Goal: Complete application form: Complete application form

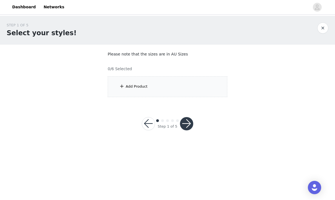
click at [204, 85] on div "Add Product" at bounding box center [168, 87] width 120 height 21
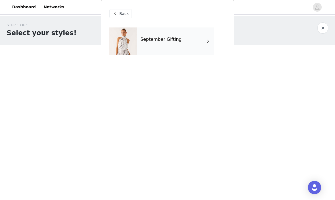
click at [200, 42] on div "September Gifting" at bounding box center [175, 42] width 77 height 28
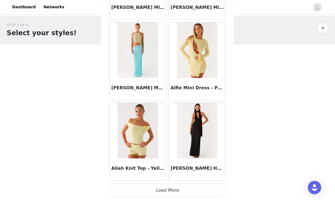
click at [199, 188] on button "Load More" at bounding box center [168, 190] width 116 height 13
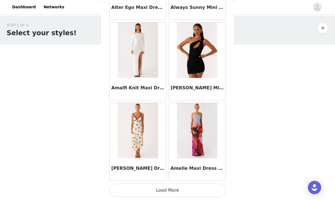
click at [185, 189] on button "Load More" at bounding box center [168, 190] width 116 height 13
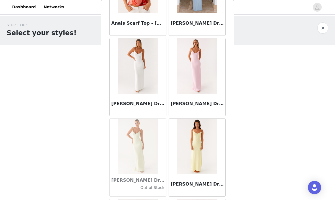
scroll to position [1806, 0]
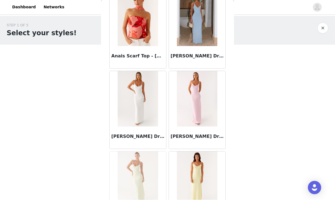
click at [146, 33] on img at bounding box center [138, 18] width 40 height 55
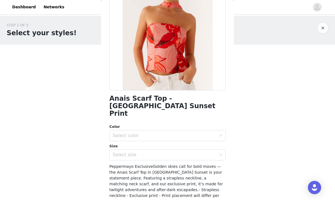
scroll to position [62, 0]
click at [213, 133] on div "Select color" at bounding box center [165, 136] width 104 height 6
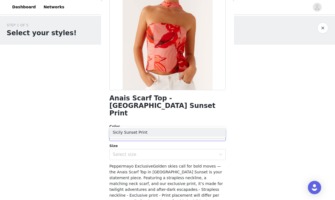
click at [175, 133] on li "Sicily Sunset Print" at bounding box center [168, 132] width 116 height 9
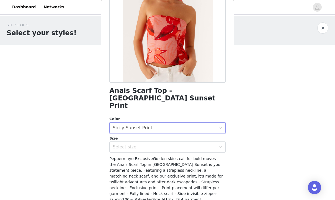
scroll to position [71, 0]
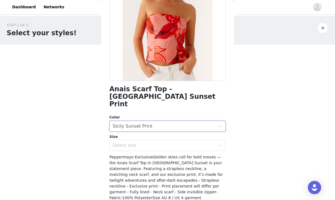
click at [218, 140] on div "Select size" at bounding box center [166, 145] width 106 height 11
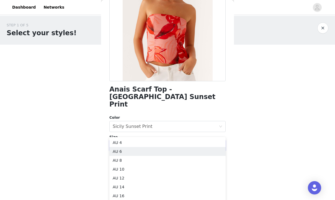
click at [167, 152] on li "AU 6" at bounding box center [168, 151] width 116 height 9
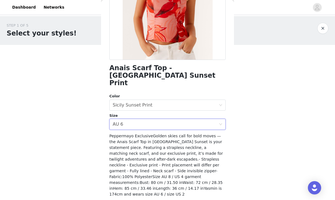
scroll to position [92, 0]
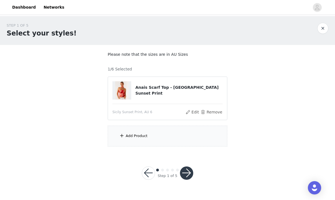
click at [201, 144] on div "Add Product" at bounding box center [168, 136] width 120 height 21
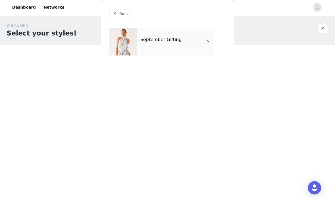
click at [210, 37] on div "September Gifting" at bounding box center [175, 42] width 77 height 28
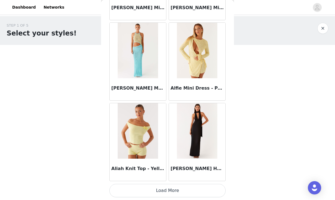
click at [200, 186] on button "Load More" at bounding box center [168, 190] width 116 height 13
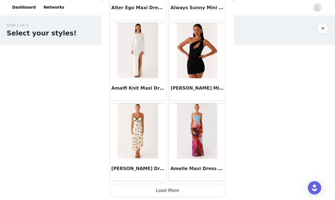
click at [202, 187] on button "Load More" at bounding box center [168, 190] width 116 height 13
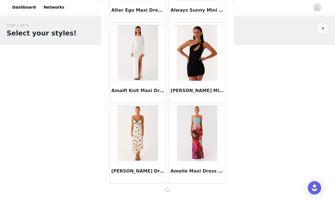
scroll to position [1450, 0]
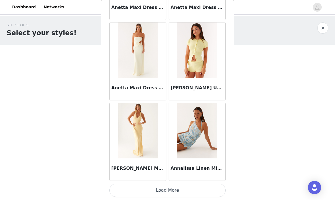
click at [181, 187] on button "Load More" at bounding box center [168, 190] width 116 height 13
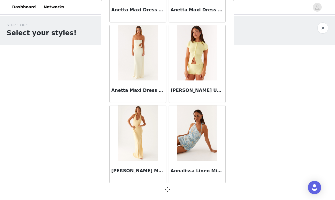
scroll to position [2254, 0]
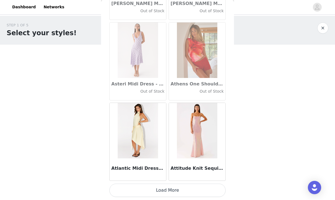
click at [183, 187] on button "Load More" at bounding box center [168, 190] width 116 height 13
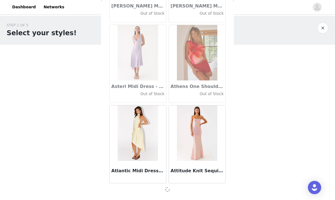
scroll to position [3058, 0]
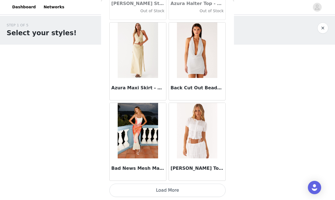
click at [186, 189] on button "Load More" at bounding box center [168, 190] width 116 height 13
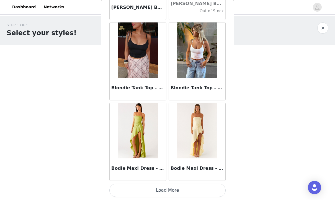
click at [181, 189] on button "Load More" at bounding box center [168, 190] width 116 height 13
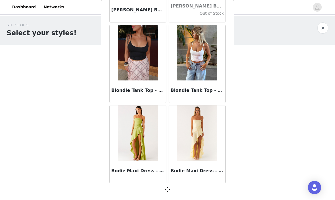
scroll to position [4666, 0]
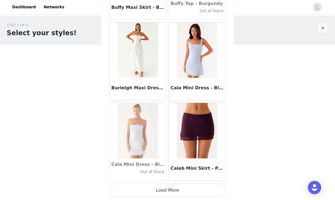
click at [174, 188] on button "Load More" at bounding box center [168, 190] width 116 height 13
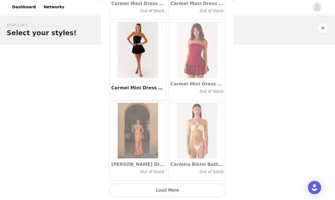
click at [195, 188] on button "Load More" at bounding box center [168, 190] width 116 height 13
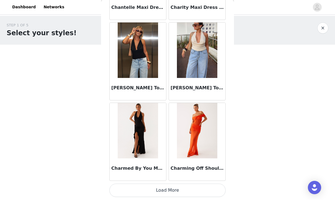
scroll to position [7080, 0]
click at [146, 54] on img at bounding box center [138, 50] width 40 height 55
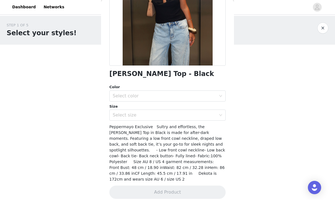
scroll to position [86, 0]
click at [222, 96] on icon "icon: down" at bounding box center [220, 96] width 3 height 3
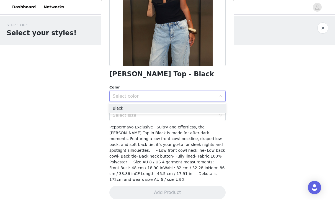
click at [193, 108] on li "Black" at bounding box center [168, 108] width 116 height 9
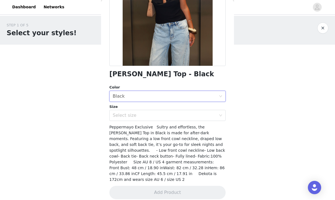
click at [208, 114] on div "Select size" at bounding box center [165, 116] width 104 height 6
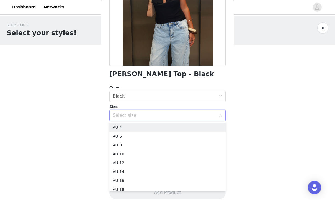
click at [160, 145] on li "AU 8" at bounding box center [168, 145] width 116 height 9
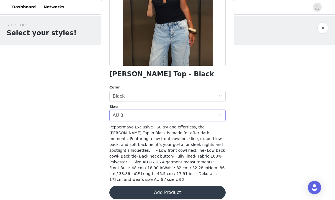
click at [171, 186] on button "Add Product" at bounding box center [168, 192] width 116 height 13
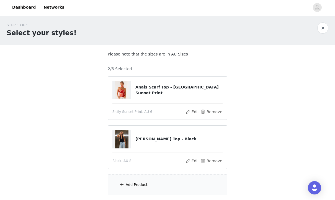
click at [168, 184] on div "Add Product" at bounding box center [168, 184] width 120 height 21
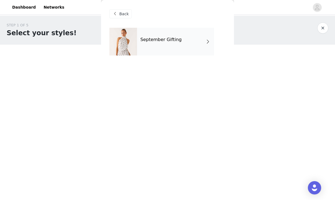
click at [212, 35] on div "September Gifting" at bounding box center [175, 42] width 77 height 28
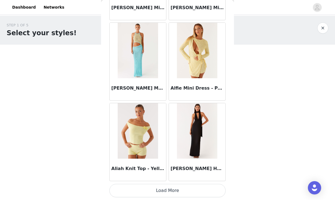
click at [189, 187] on button "Load More" at bounding box center [168, 190] width 116 height 13
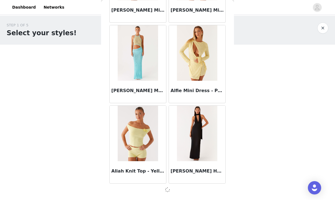
scroll to position [646, 0]
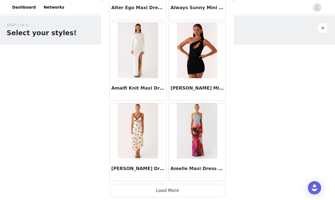
click at [170, 191] on button "Load More" at bounding box center [168, 190] width 116 height 13
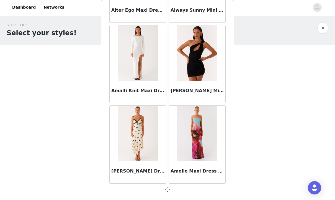
scroll to position [1450, 0]
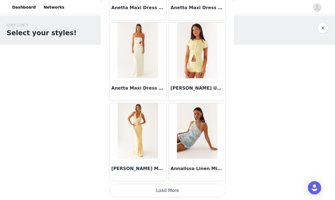
click at [202, 188] on button "Load More" at bounding box center [168, 190] width 116 height 13
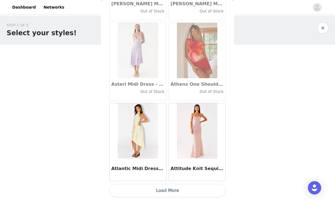
scroll to position [3060, 0]
click at [175, 187] on button "Load More" at bounding box center [168, 190] width 116 height 13
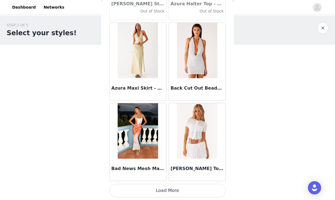
click at [191, 187] on button "Load More" at bounding box center [168, 190] width 116 height 13
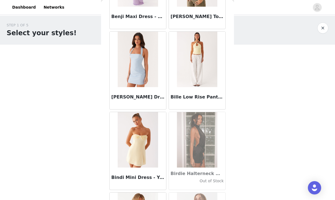
click at [333, 195] on div "STEP 1 OF 5 Select your styles! Please note that the sizes are in AU Sizes 2/6 …" at bounding box center [167, 109] width 335 height 186
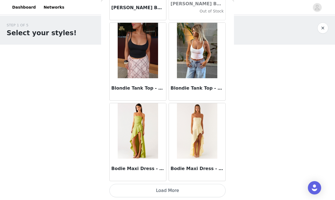
click at [193, 191] on button "Load More" at bounding box center [168, 190] width 116 height 13
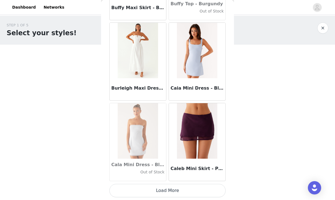
click at [197, 191] on button "Load More" at bounding box center [168, 190] width 116 height 13
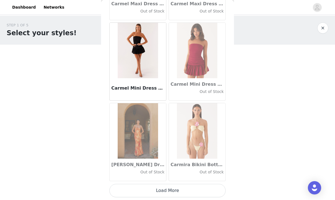
scroll to position [6276, 0]
click at [183, 192] on button "Load More" at bounding box center [168, 190] width 116 height 13
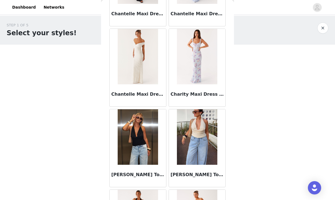
scroll to position [7000, 0]
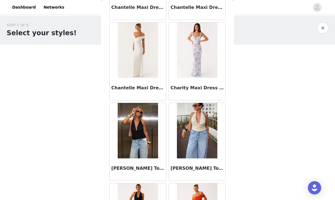
click at [207, 123] on img at bounding box center [197, 130] width 40 height 55
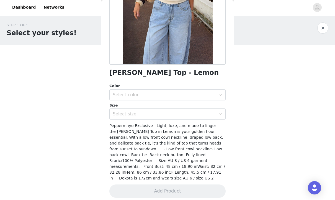
scroll to position [86, 0]
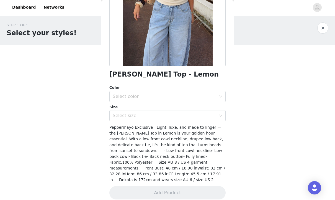
click at [216, 97] on div "Select color" at bounding box center [165, 97] width 104 height 6
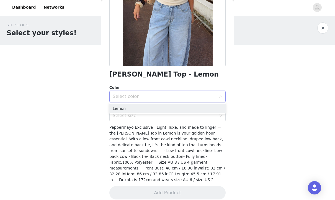
click at [209, 110] on li "Lemon" at bounding box center [168, 108] width 116 height 9
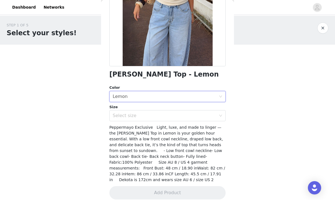
click at [215, 114] on div "Select size" at bounding box center [165, 116] width 104 height 6
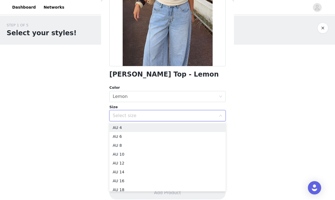
click at [196, 146] on li "AU 8" at bounding box center [168, 145] width 116 height 9
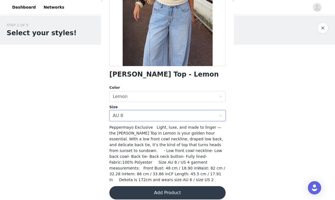
click at [184, 186] on button "Add Product" at bounding box center [168, 192] width 116 height 13
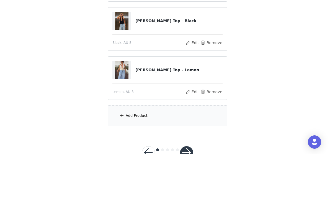
scroll to position [72, 0]
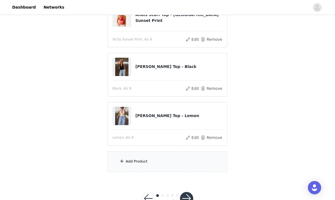
click at [179, 161] on div "Add Product" at bounding box center [168, 161] width 120 height 21
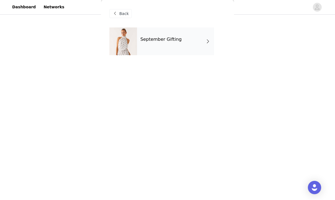
click at [212, 45] on div "September Gifting" at bounding box center [175, 42] width 77 height 28
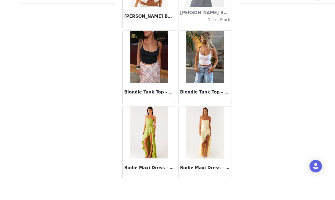
scroll to position [72, 0]
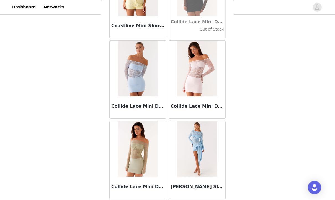
scroll to position [7865, 0]
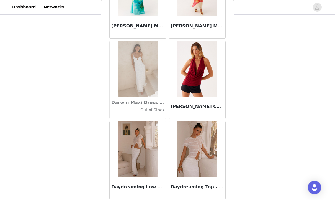
scroll to position [8669, 0]
click at [203, 79] on img at bounding box center [197, 68] width 40 height 55
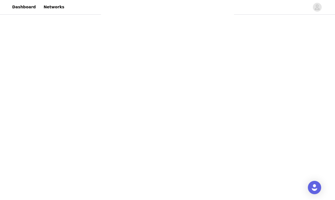
scroll to position [0, 0]
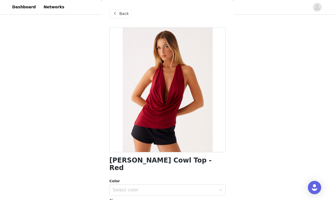
click at [185, 187] on div "Select color" at bounding box center [165, 190] width 104 height 6
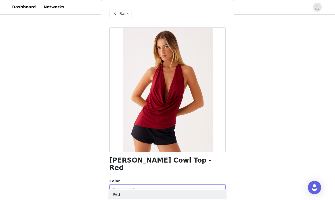
click at [157, 194] on li "Red" at bounding box center [168, 194] width 116 height 9
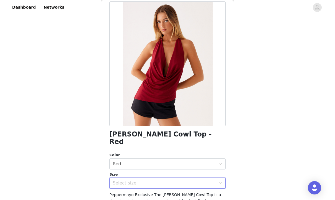
scroll to position [42, 0]
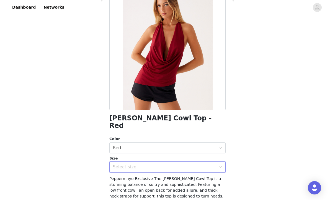
click at [175, 164] on div "Select size" at bounding box center [165, 167] width 104 height 6
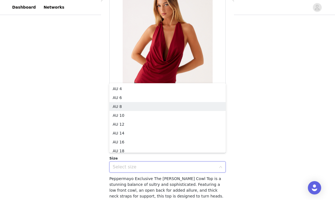
click at [142, 109] on li "AU 8" at bounding box center [168, 106] width 116 height 9
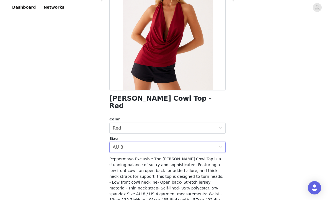
scroll to position [62, 0]
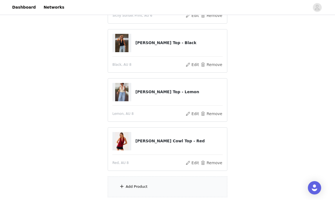
scroll to position [118, 0]
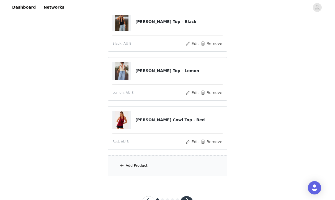
click at [184, 166] on div "Add Product" at bounding box center [168, 165] width 120 height 21
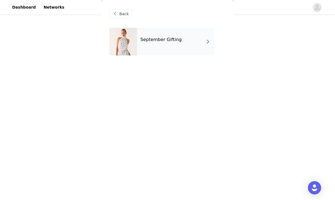
click at [199, 47] on div "September Gifting" at bounding box center [175, 42] width 77 height 28
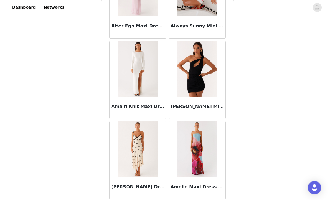
scroll to position [121, 0]
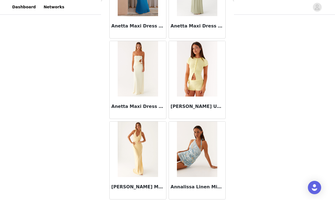
scroll to position [2238, 0]
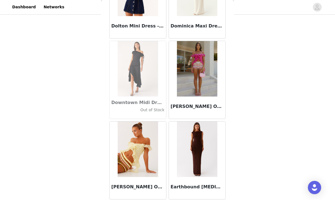
scroll to position [9473, 0]
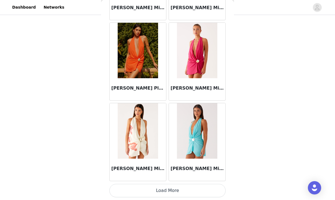
scroll to position [10296, 0]
click at [145, 188] on button "Load More" at bounding box center [168, 190] width 116 height 13
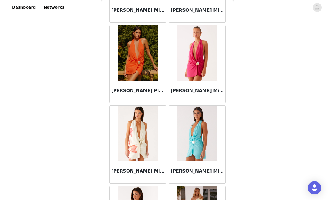
click at [42, 51] on div "STEP 1 OF 5 Select your styles! Please note that the sizes are in AU Sizes 4/6 …" at bounding box center [167, 18] width 335 height 284
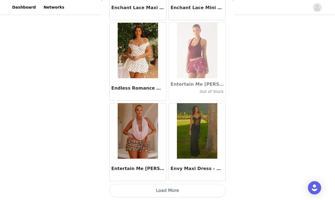
click at [193, 191] on button "Load More" at bounding box center [168, 190] width 116 height 13
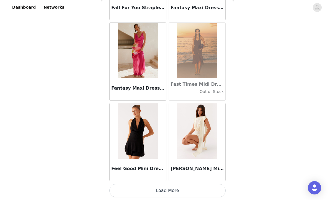
scroll to position [11904, 0]
click at [154, 191] on button "Load More" at bounding box center [168, 190] width 116 height 13
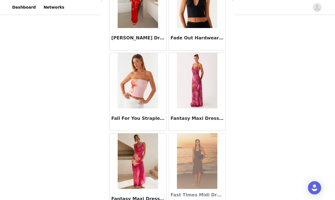
scroll to position [11787, 0]
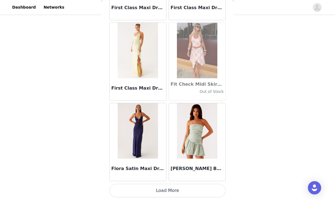
click at [141, 189] on button "Load More" at bounding box center [168, 190] width 116 height 13
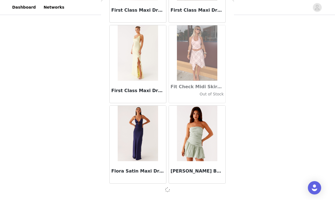
scroll to position [12705, 0]
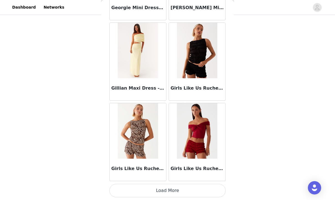
click at [142, 189] on button "Load More" at bounding box center [168, 190] width 116 height 13
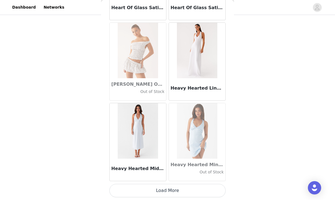
scroll to position [14315, 0]
click at [146, 186] on button "Load More" at bounding box center [168, 190] width 116 height 13
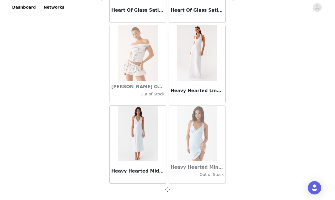
scroll to position [14313, 0]
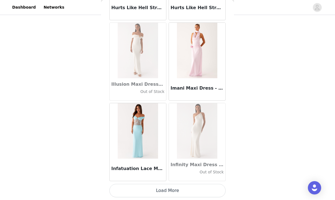
click at [138, 188] on button "Load More" at bounding box center [168, 190] width 116 height 13
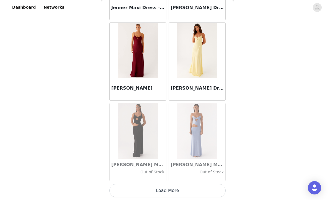
click at [135, 189] on button "Load More" at bounding box center [168, 190] width 116 height 13
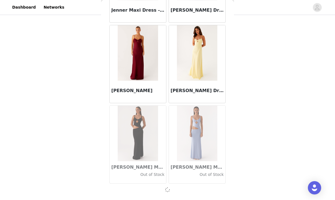
scroll to position [15921, 0]
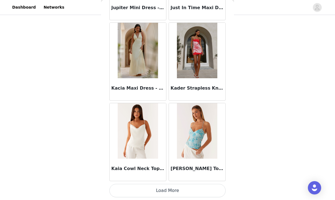
click at [136, 187] on button "Load More" at bounding box center [168, 190] width 116 height 13
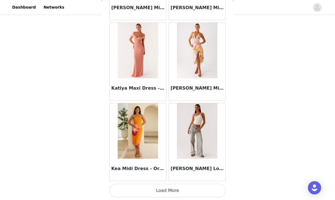
click at [149, 187] on button "Load More" at bounding box center [168, 190] width 116 height 13
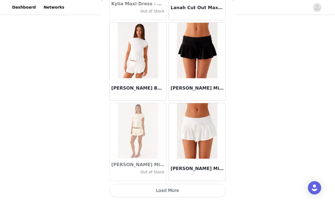
click at [142, 187] on button "Load More" at bounding box center [168, 190] width 116 height 13
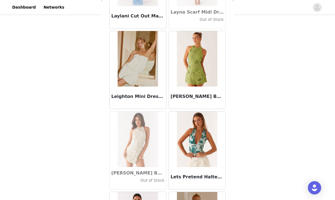
scroll to position [18649, 0]
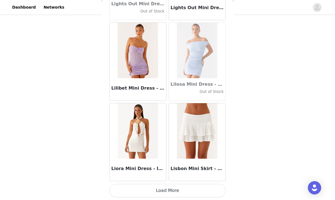
click at [145, 187] on button "Load More" at bounding box center [168, 190] width 116 height 13
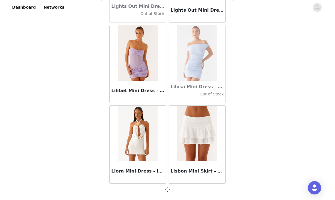
scroll to position [19136, 0]
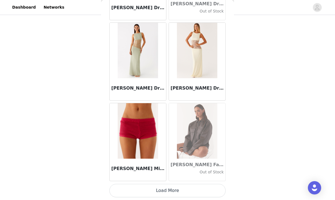
click at [145, 188] on button "Load More" at bounding box center [168, 190] width 116 height 13
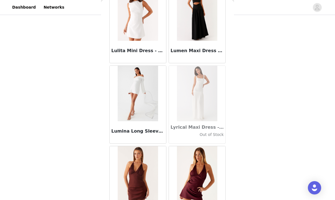
scroll to position [20218, 0]
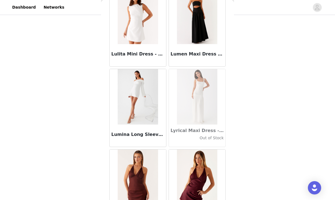
click at [189, 28] on img at bounding box center [197, 16] width 40 height 55
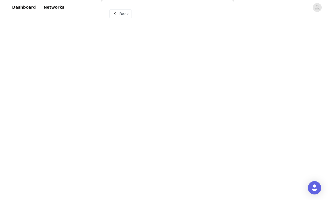
scroll to position [0, 0]
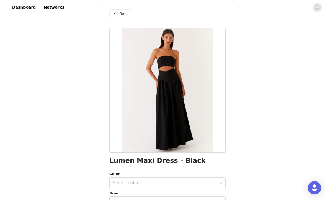
click at [139, 184] on div "Select color" at bounding box center [165, 183] width 104 height 6
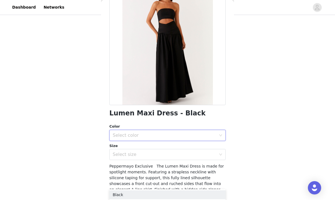
scroll to position [62, 0]
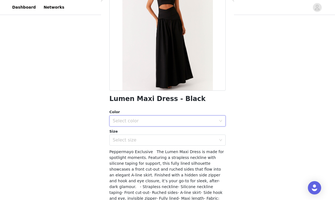
click at [122, 140] on div "Select size" at bounding box center [165, 140] width 104 height 6
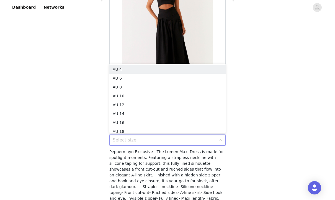
click at [116, 79] on li "AU 6" at bounding box center [168, 78] width 116 height 9
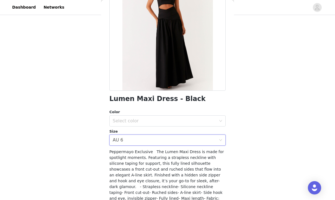
click at [130, 120] on div "Select color" at bounding box center [165, 121] width 104 height 6
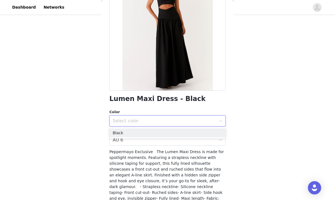
click at [120, 132] on li "Black" at bounding box center [168, 132] width 116 height 9
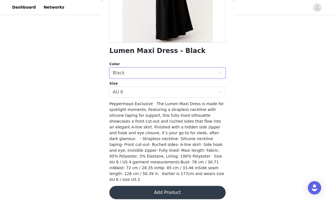
scroll to position [110, 0]
click at [221, 91] on icon "icon: close-circle" at bounding box center [220, 92] width 3 height 3
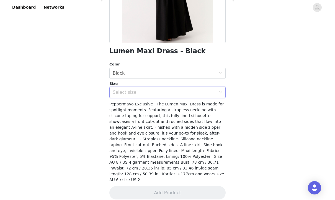
click at [120, 93] on div "Select size" at bounding box center [165, 93] width 104 height 6
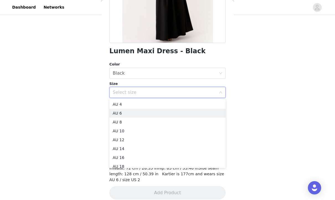
click at [119, 113] on li "AU 6" at bounding box center [168, 113] width 116 height 9
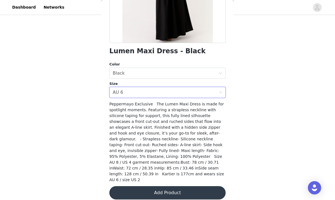
click at [146, 186] on button "Add Product" at bounding box center [168, 192] width 116 height 13
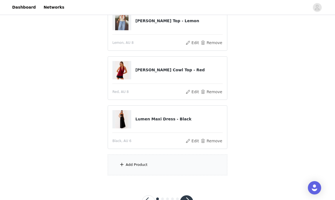
scroll to position [170, 0]
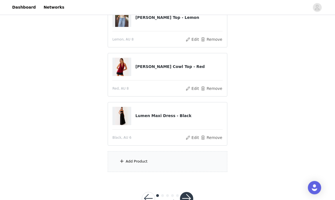
click at [126, 163] on div "Add Product" at bounding box center [168, 161] width 120 height 21
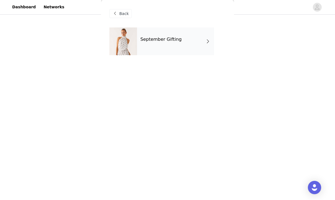
click at [147, 47] on div "September Gifting" at bounding box center [175, 42] width 77 height 28
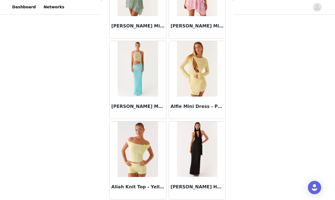
scroll to position [630, 0]
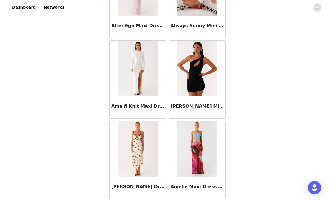
scroll to position [1434, 0]
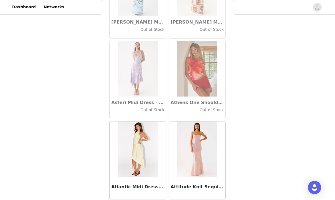
scroll to position [3042, 0]
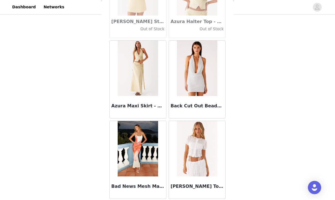
scroll to position [3846, 0]
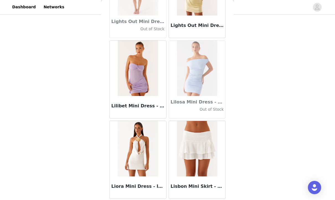
scroll to position [19120, 0]
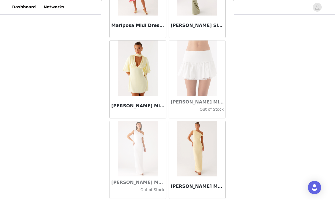
scroll to position [21532, 0]
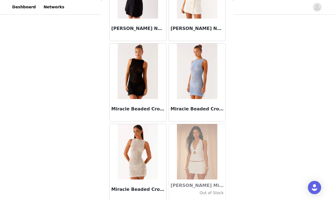
scroll to position [22334, 0]
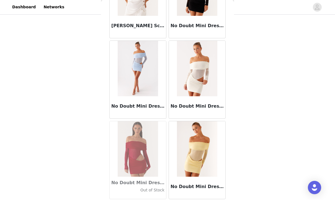
scroll to position [23942, 0]
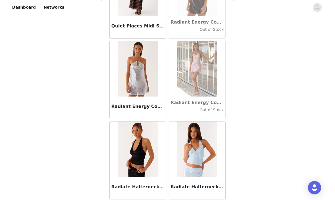
scroll to position [170, 0]
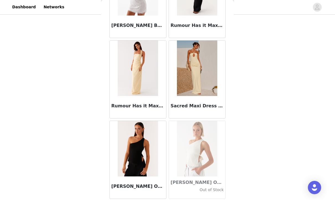
scroll to position [27964, 0]
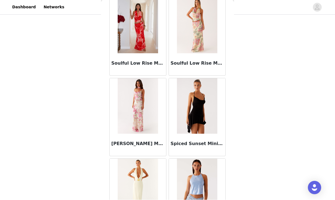
scroll to position [30162, 0]
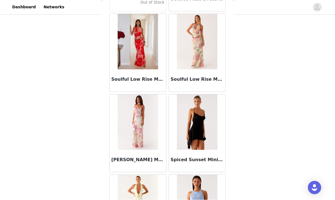
click at [149, 52] on img at bounding box center [138, 41] width 40 height 55
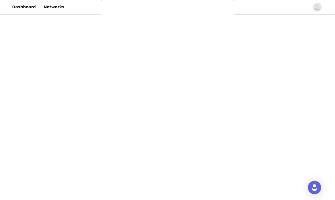
scroll to position [0, 0]
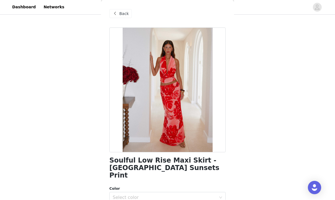
click at [195, 195] on div "Select color" at bounding box center [165, 198] width 104 height 6
click at [148, 200] on li "Sicily Sunsets Print" at bounding box center [168, 202] width 116 height 9
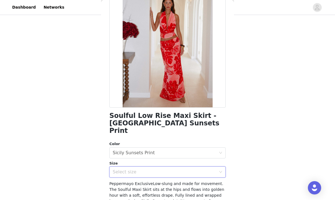
scroll to position [50, 0]
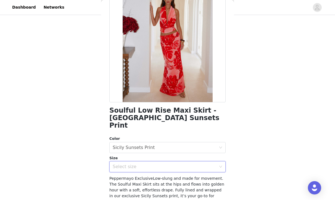
click at [220, 165] on icon "icon: down" at bounding box center [220, 167] width 3 height 4
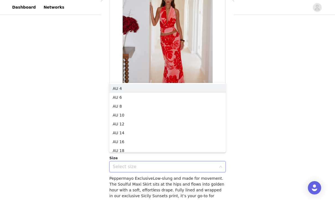
click at [137, 97] on li "AU 6" at bounding box center [168, 97] width 116 height 9
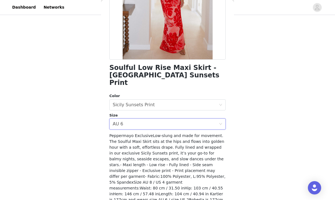
scroll to position [93, 0]
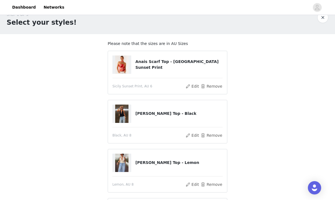
scroll to position [10, 0]
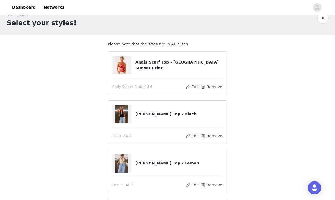
click at [195, 86] on button "Edit" at bounding box center [192, 86] width 14 height 7
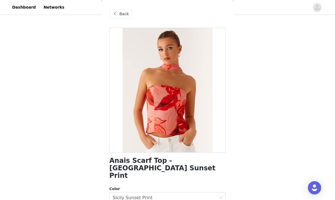
scroll to position [50, 0]
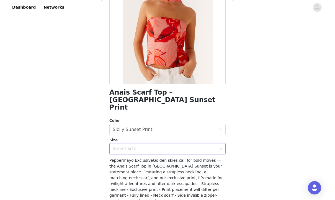
scroll to position [68, 0]
click at [187, 146] on div "Select size" at bounding box center [165, 149] width 104 height 6
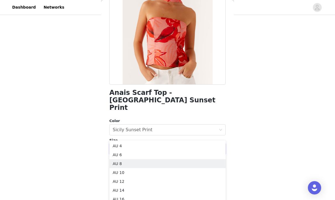
click at [133, 162] on li "AU 8" at bounding box center [168, 163] width 116 height 9
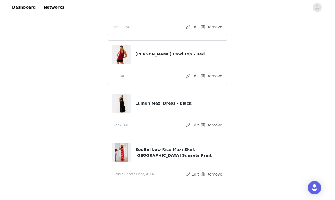
scroll to position [184, 0]
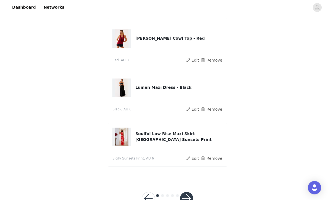
click at [186, 197] on button "button" at bounding box center [186, 198] width 13 height 13
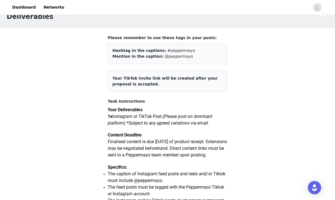
scroll to position [23, 0]
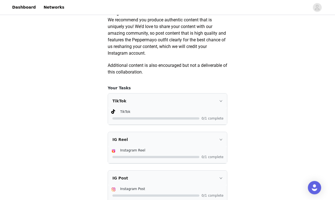
click at [220, 109] on div "TikTok" at bounding box center [167, 101] width 119 height 15
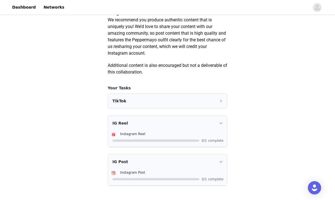
click at [220, 108] on div "TikTok" at bounding box center [167, 100] width 119 height 15
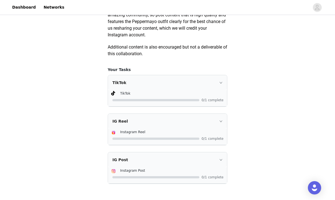
scroll to position [335, 0]
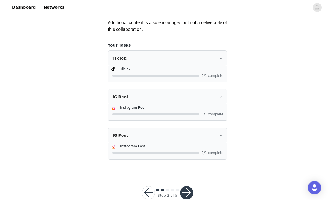
click at [187, 197] on button "button" at bounding box center [186, 192] width 13 height 13
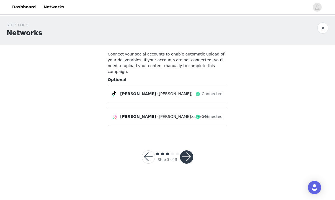
click at [191, 151] on button "button" at bounding box center [186, 157] width 13 height 13
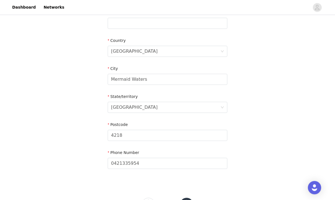
scroll to position [183, 0]
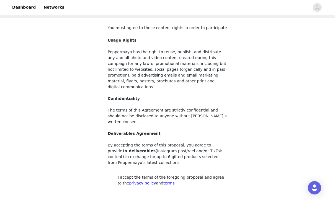
scroll to position [36, 0]
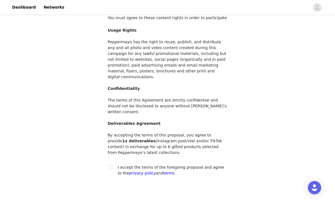
click at [109, 165] on div "I accept the terms of the foregoing proposal and agree to the privacy policy an…" at bounding box center [168, 171] width 120 height 12
click at [115, 165] on div at bounding box center [112, 168] width 8 height 6
click at [110, 165] on input "checkbox" at bounding box center [110, 167] width 4 height 4
checkbox input "true"
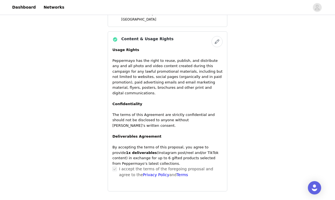
scroll to position [491, 0]
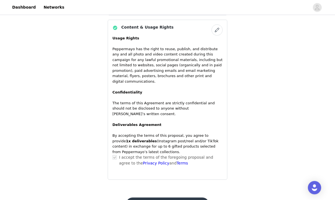
click at [176, 198] on button "Submit Proposal" at bounding box center [167, 204] width 83 height 13
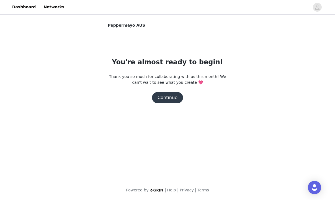
click at [173, 98] on button "Continue" at bounding box center [167, 97] width 31 height 11
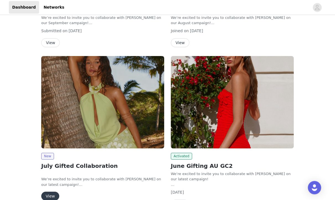
scroll to position [172, 0]
